Goal: Find specific page/section: Find specific page/section

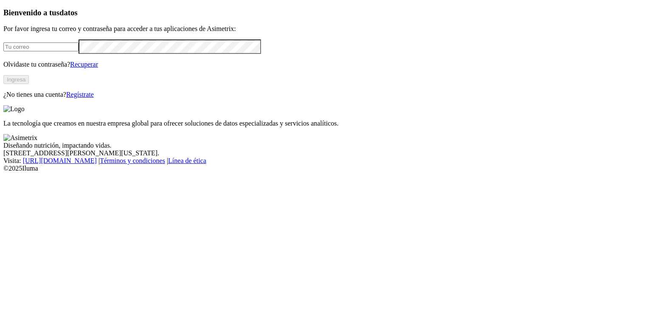
click at [79, 51] on input "email" at bounding box center [40, 46] width 75 height 9
click at [29, 84] on button "Ingresa" at bounding box center [15, 79] width 25 height 9
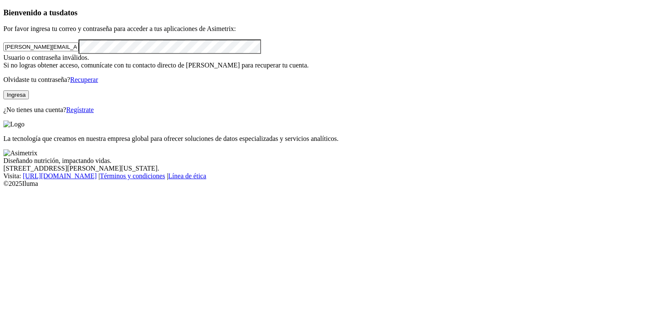
click at [29, 99] on button "Ingresa" at bounding box center [15, 94] width 25 height 9
click at [79, 51] on input "[PERSON_NAME][EMAIL_ADDRESS][PERSON_NAME][DOMAIN_NAME]" at bounding box center [40, 46] width 75 height 9
paste input "[PERSON_NAME][EMAIL_ADDRESS][PERSON_NAME][DOMAIN_NAME]"
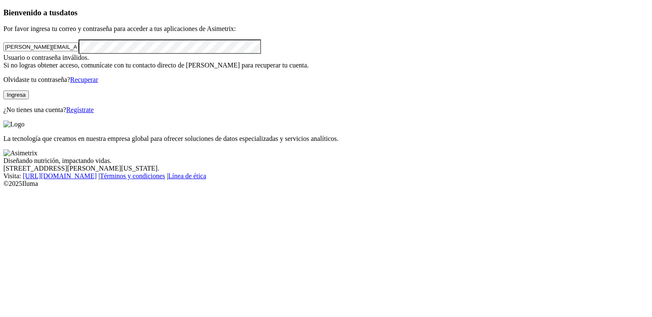
type input "[PERSON_NAME][EMAIL_ADDRESS][PERSON_NAME][DOMAIN_NAME]"
click input "submit" at bounding box center [0, 0] width 0 height 0
